Goal: Navigation & Orientation: Find specific page/section

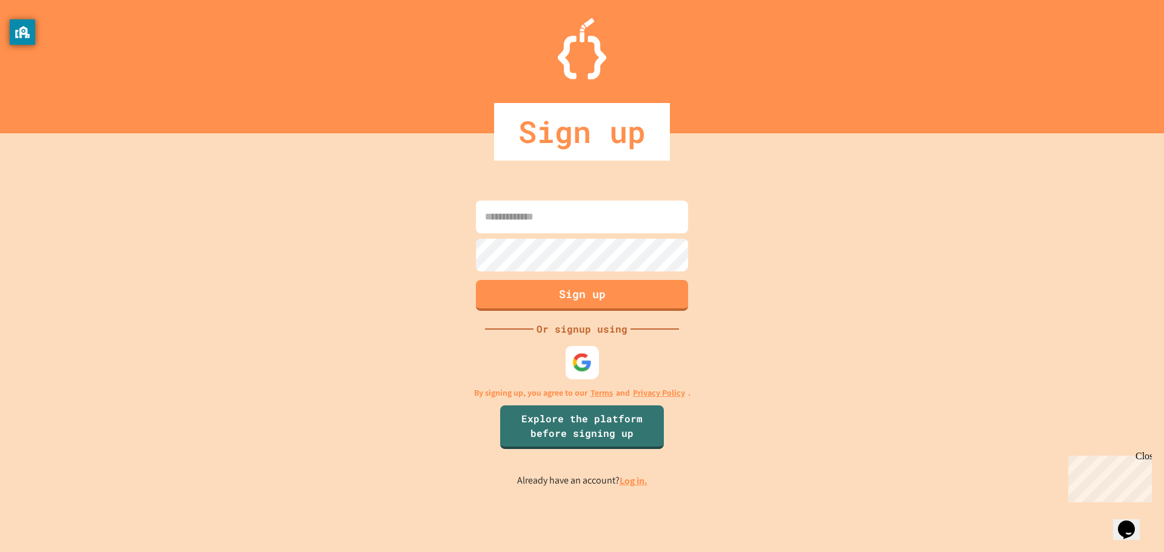
click at [574, 356] on img at bounding box center [582, 362] width 20 height 20
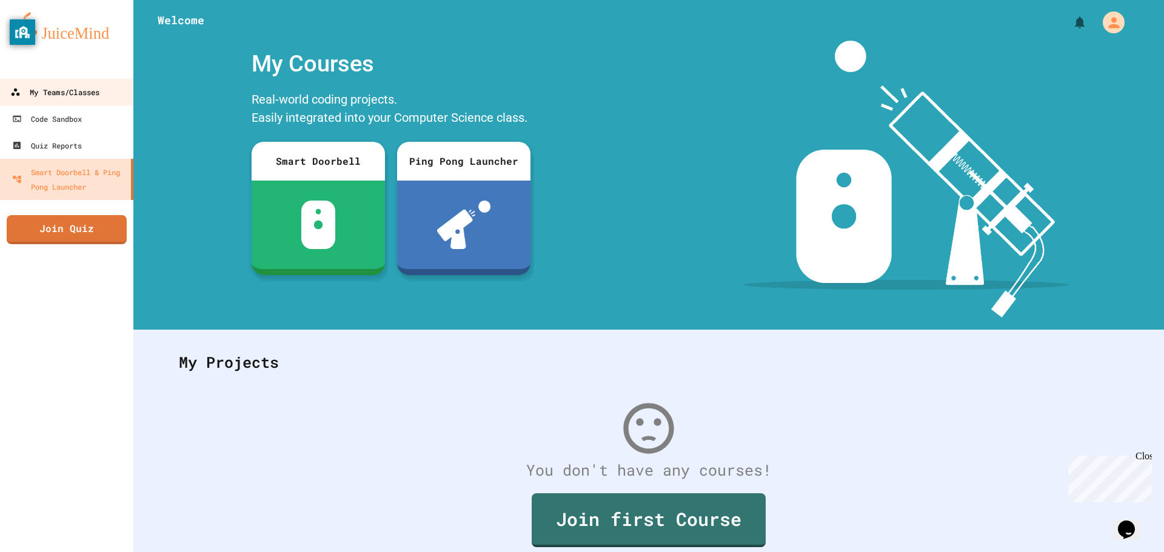
click at [73, 87] on div "My Teams/Classes" at bounding box center [54, 92] width 89 height 15
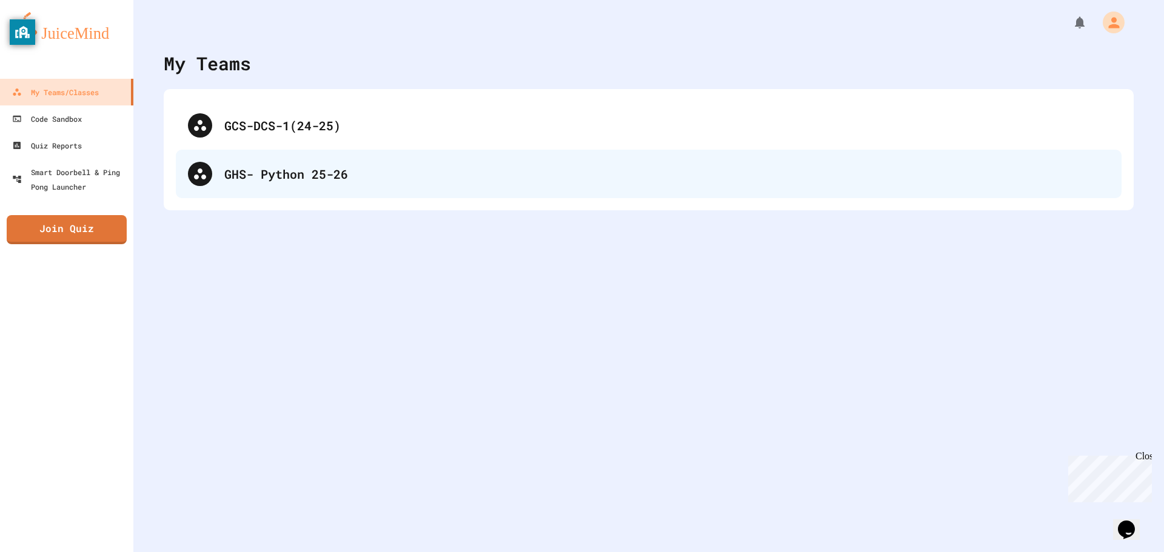
click at [401, 172] on div "GHS- Python 25-26" at bounding box center [666, 174] width 885 height 18
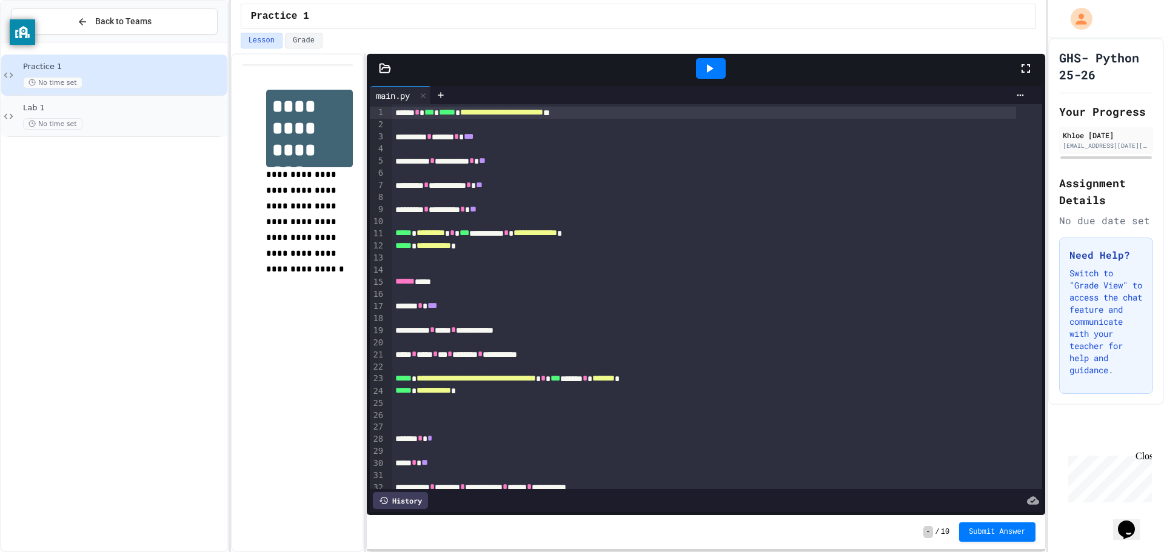
click at [110, 110] on span "Lab 1" at bounding box center [124, 108] width 202 height 10
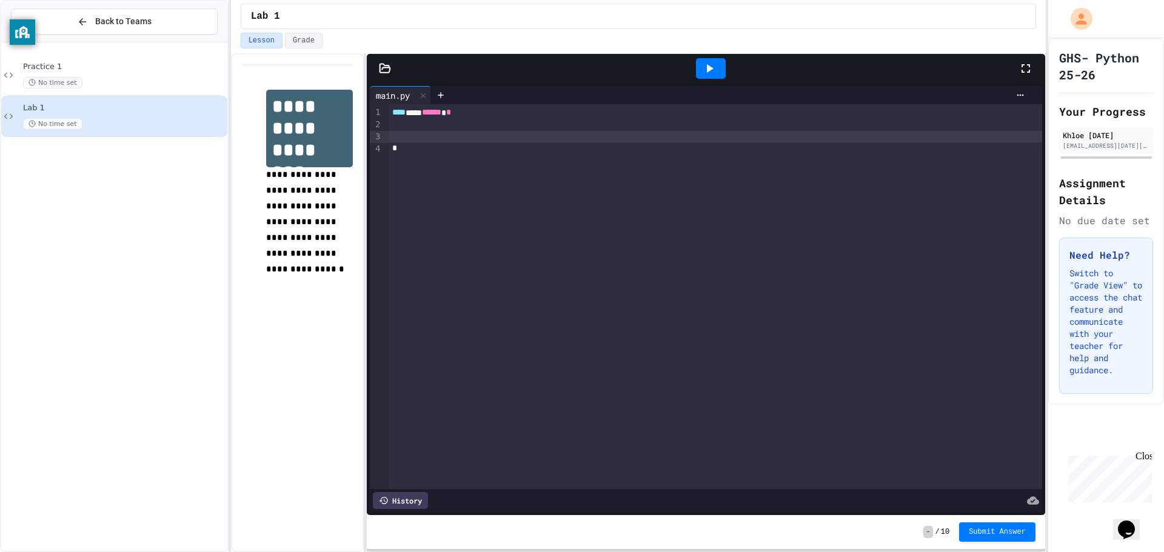
click at [415, 139] on div at bounding box center [715, 137] width 653 height 12
drag, startPoint x: 1146, startPoint y: 455, endPoint x: 2209, endPoint y: 904, distance: 1153.5
click at [1146, 455] on div "Close" at bounding box center [1142, 458] width 15 height 15
